Goal: Information Seeking & Learning: Learn about a topic

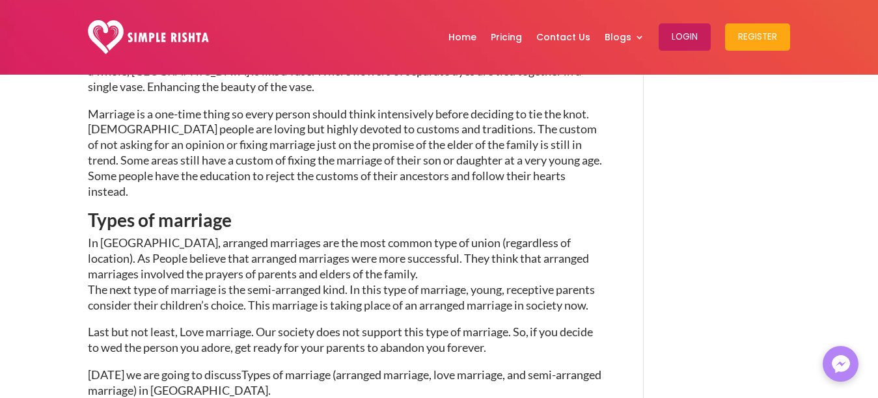
scroll to position [515, 0]
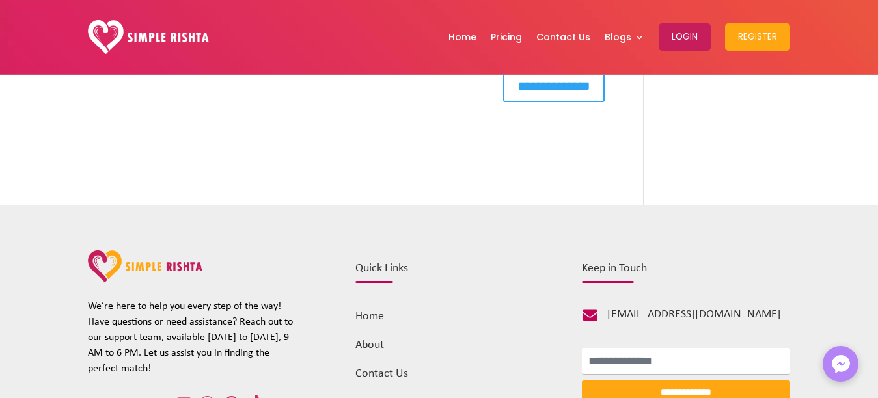
scroll to position [2772, 0]
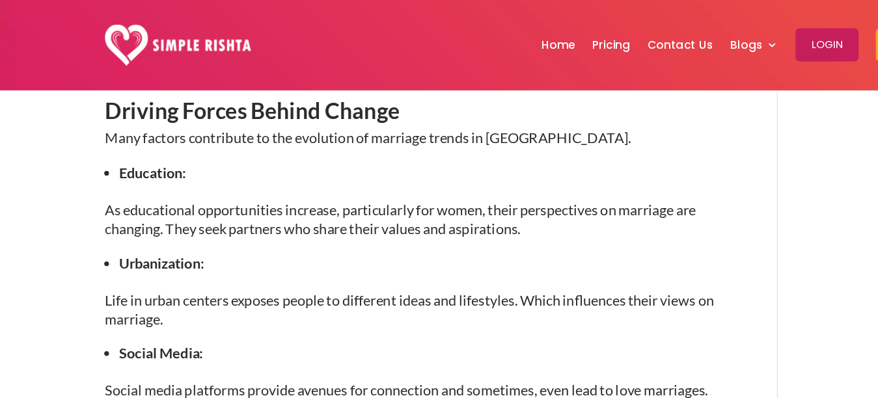
scroll to position [1647, 0]
click at [705, 103] on div "Evolution of Marriage Trends in [GEOGRAPHIC_DATA] [DATE] | Marriage guidelines …" at bounding box center [439, 294] width 702 height 3659
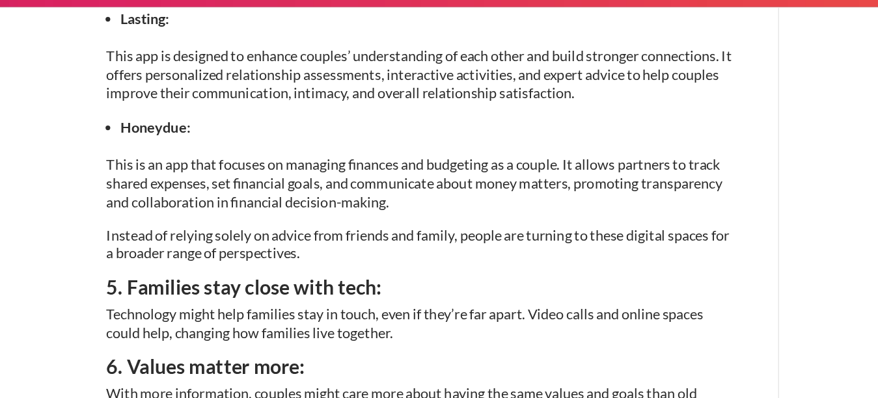
scroll to position [2757, 0]
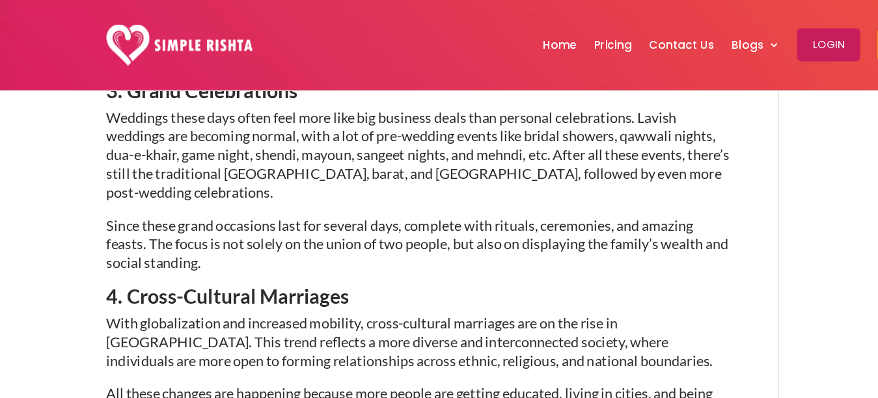
scroll to position [1316, 0]
